Goal: Information Seeking & Learning: Learn about a topic

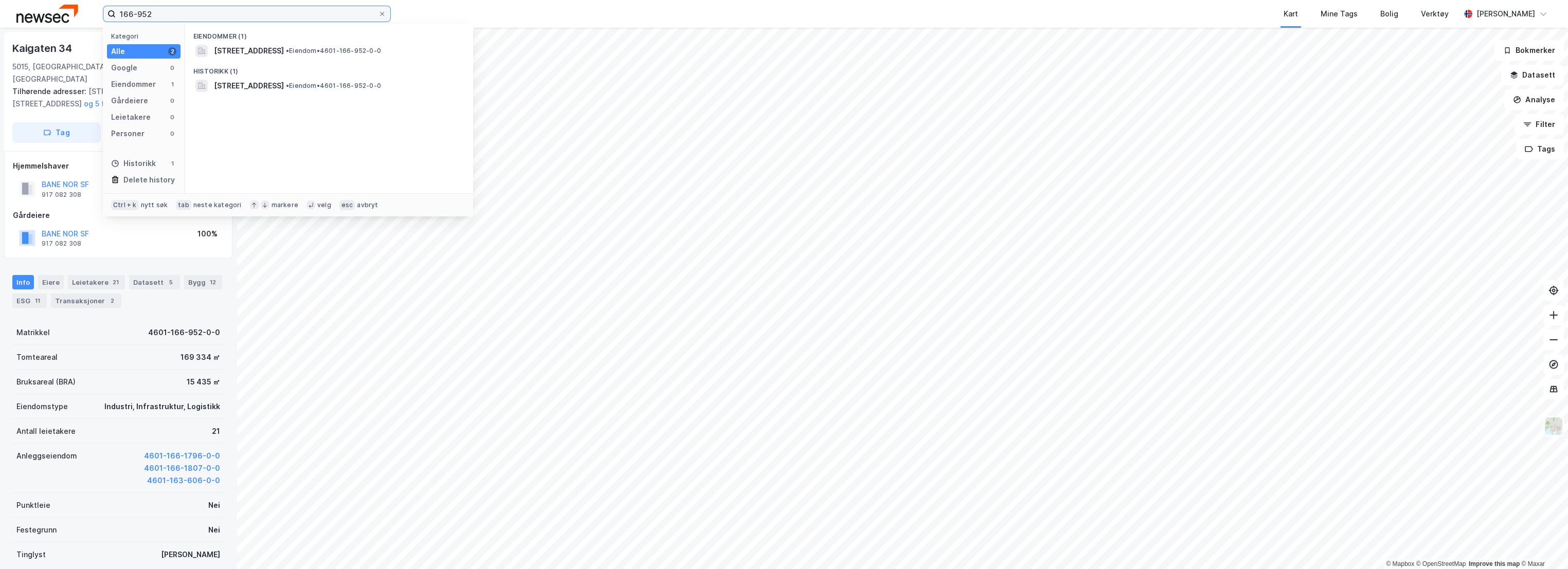
click at [187, 19] on input "166-952" at bounding box center [247, 14] width 263 height 15
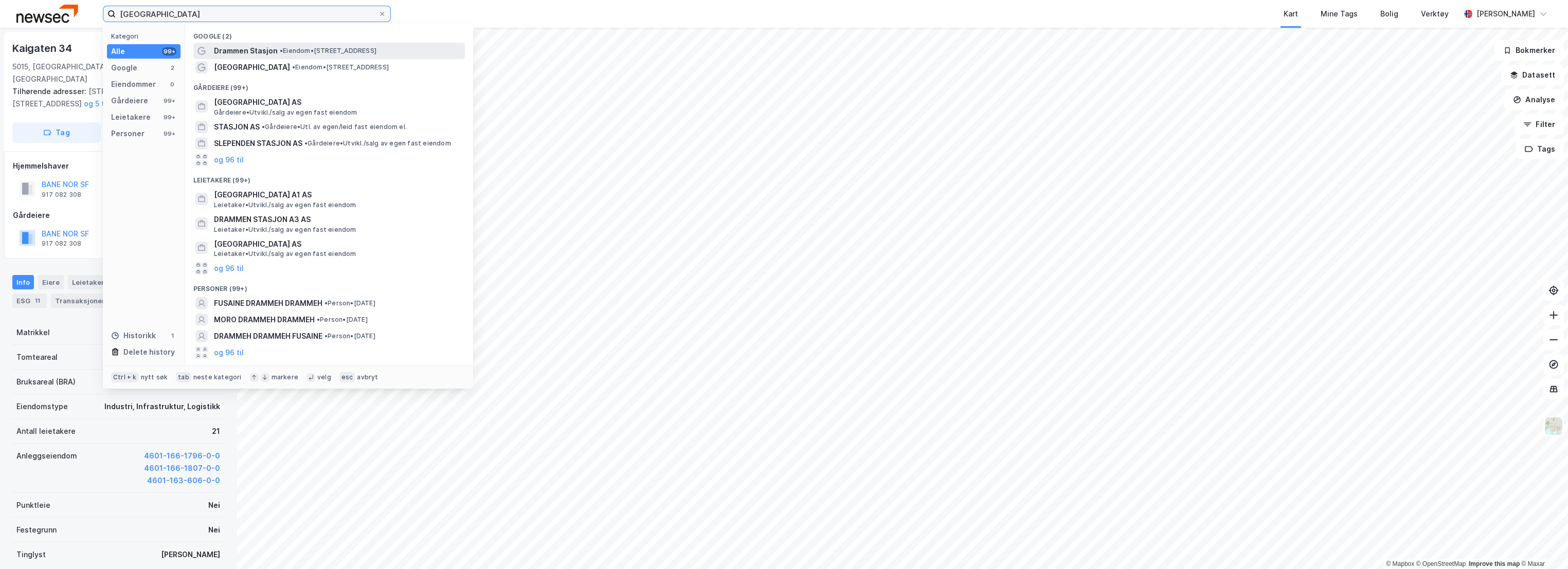
type input "[GEOGRAPHIC_DATA]"
click at [376, 47] on span "• Eiendom • [STREET_ADDRESS]" at bounding box center [328, 51] width 96 height 8
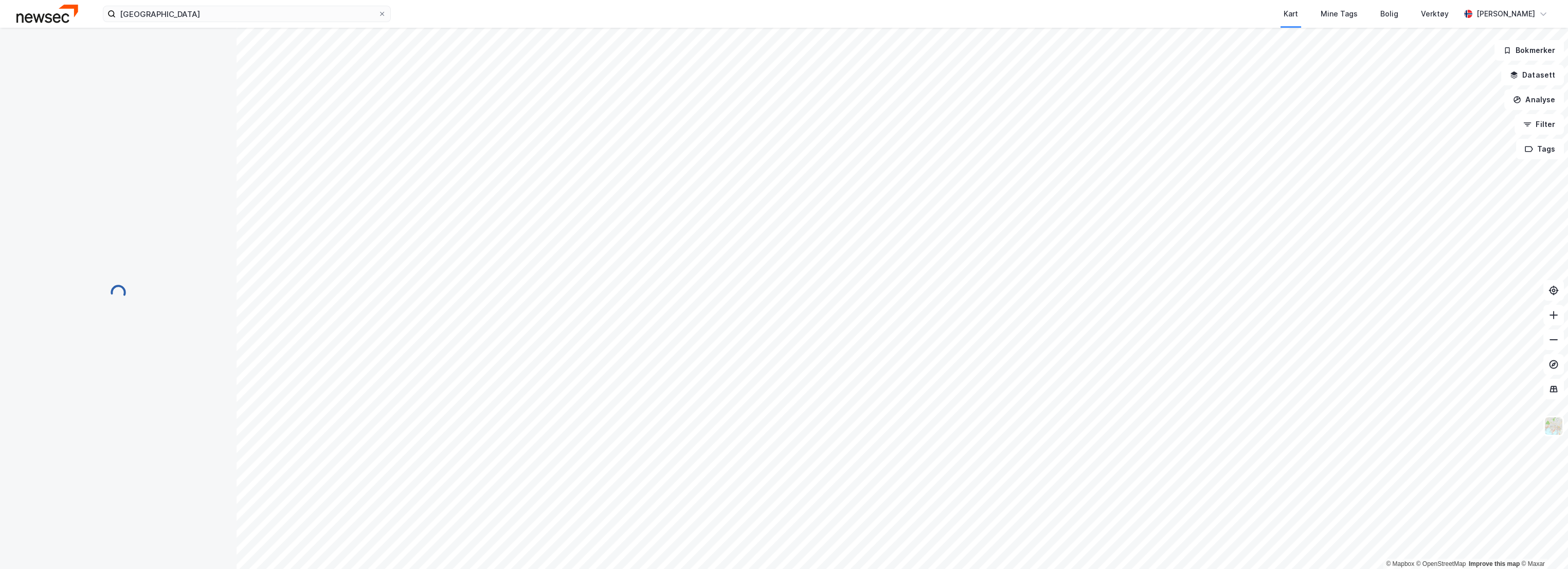
scroll to position [8, 0]
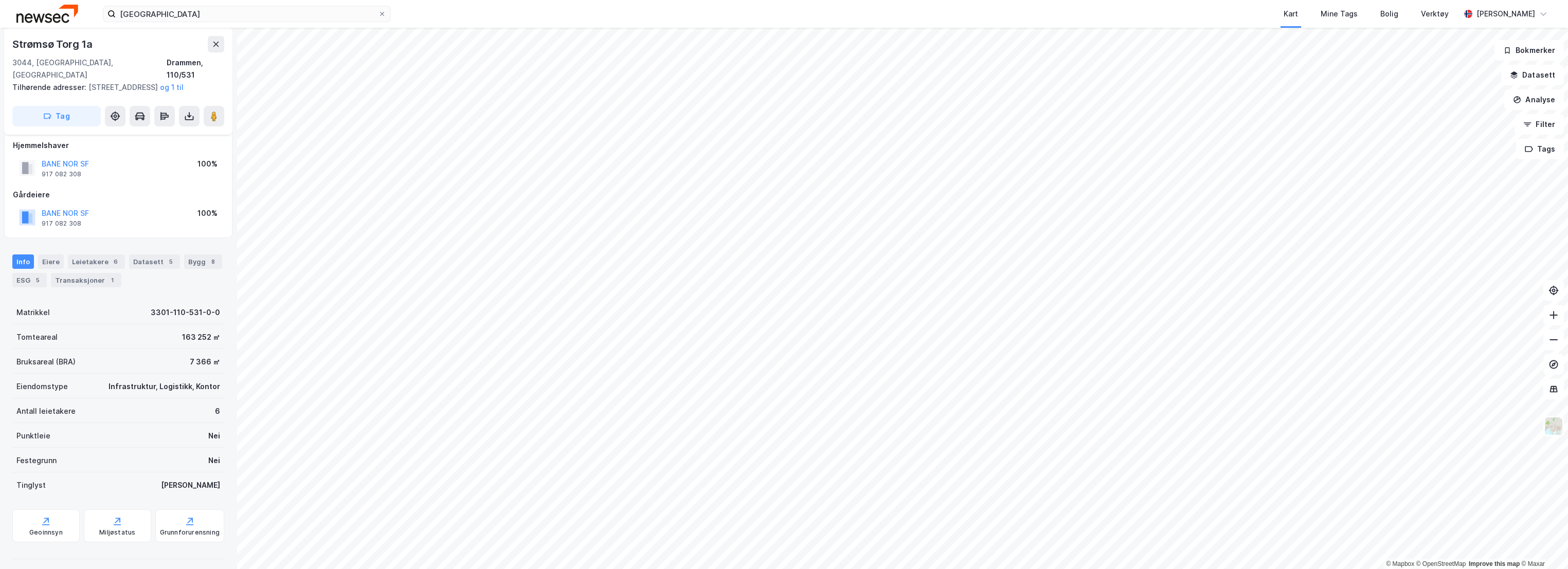
click at [10, 277] on div "Info [PERSON_NAME] 6 Datasett 5 Bygg 8 ESG 5 Transaksjoner 1" at bounding box center [118, 267] width 237 height 50
click at [21, 276] on div "ESG 5" at bounding box center [29, 280] width 34 height 15
